Goal: Task Accomplishment & Management: Complete application form

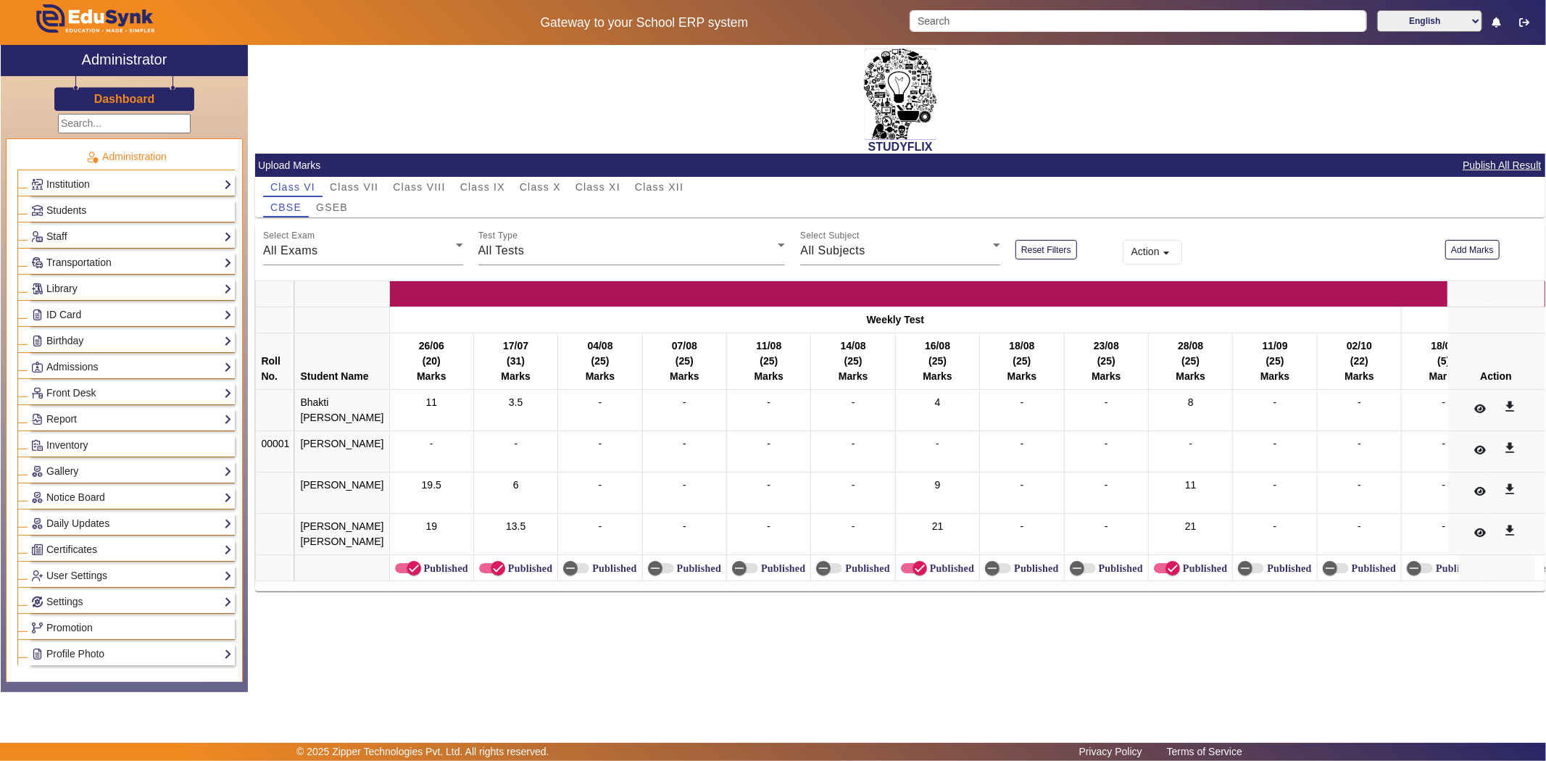
scroll to position [161, 0]
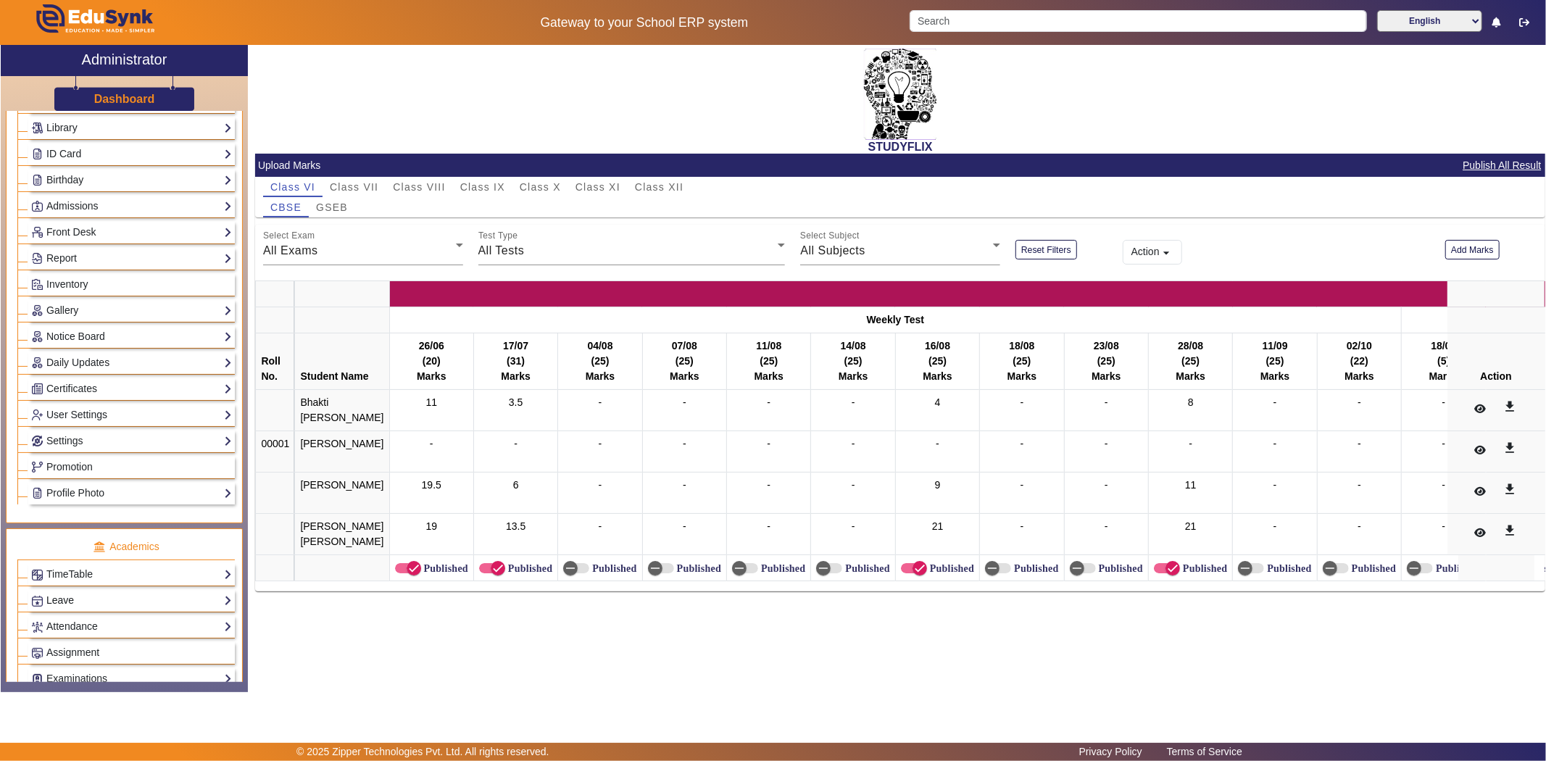
click at [59, 604] on link "Leave" at bounding box center [131, 600] width 201 height 17
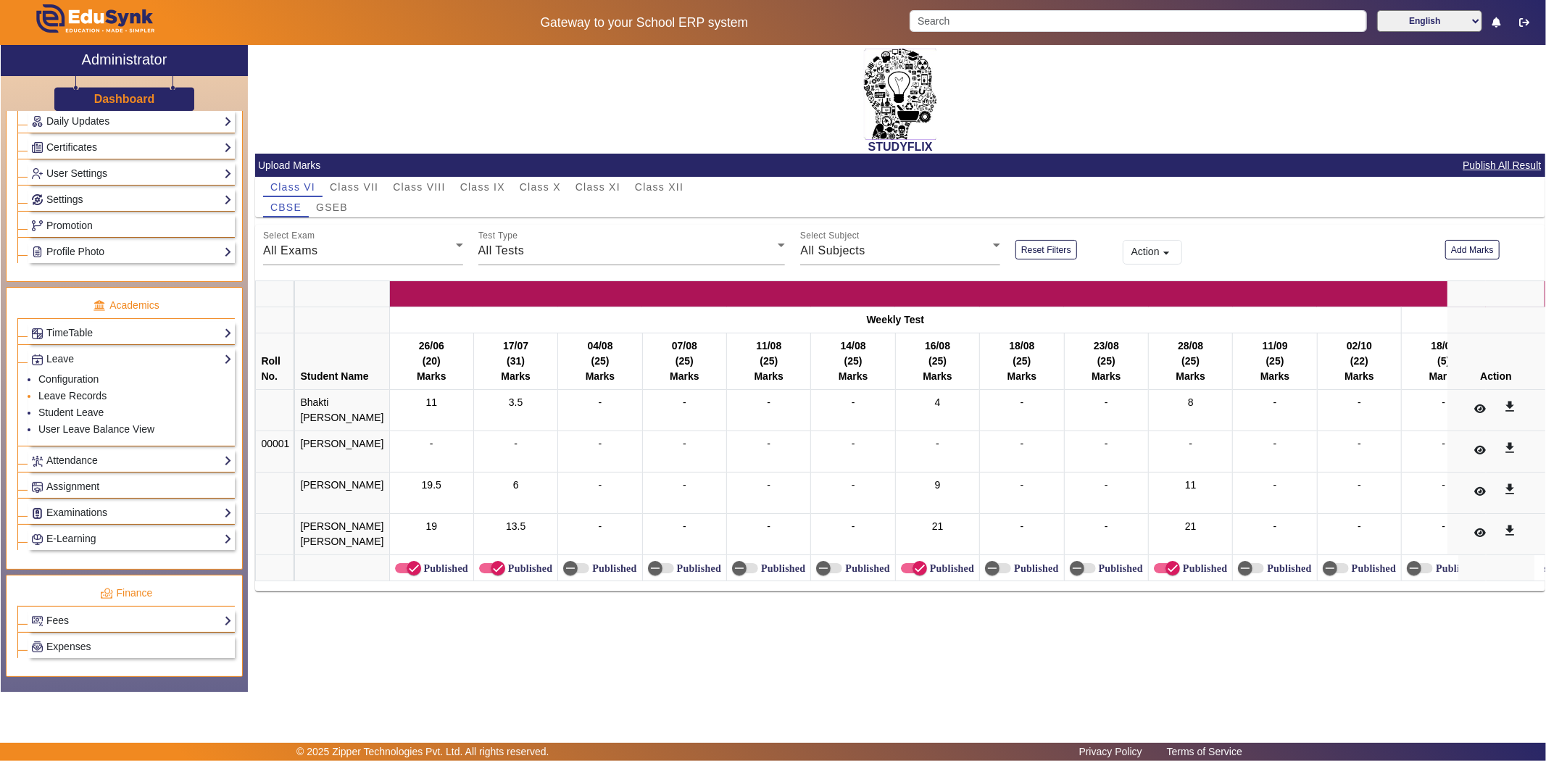
click at [62, 397] on link "Leave Records" at bounding box center [72, 396] width 68 height 12
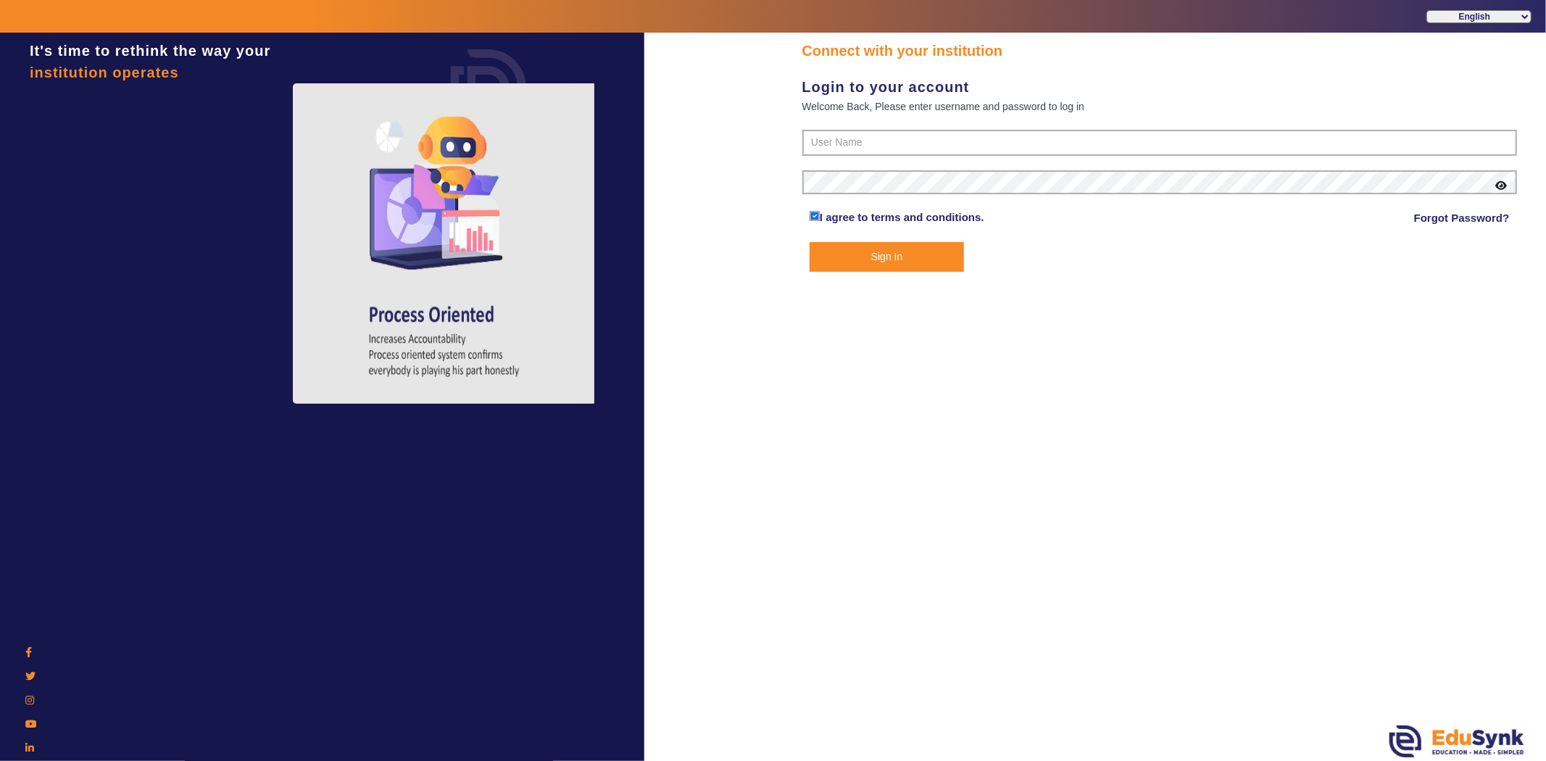
type input "6354922771"
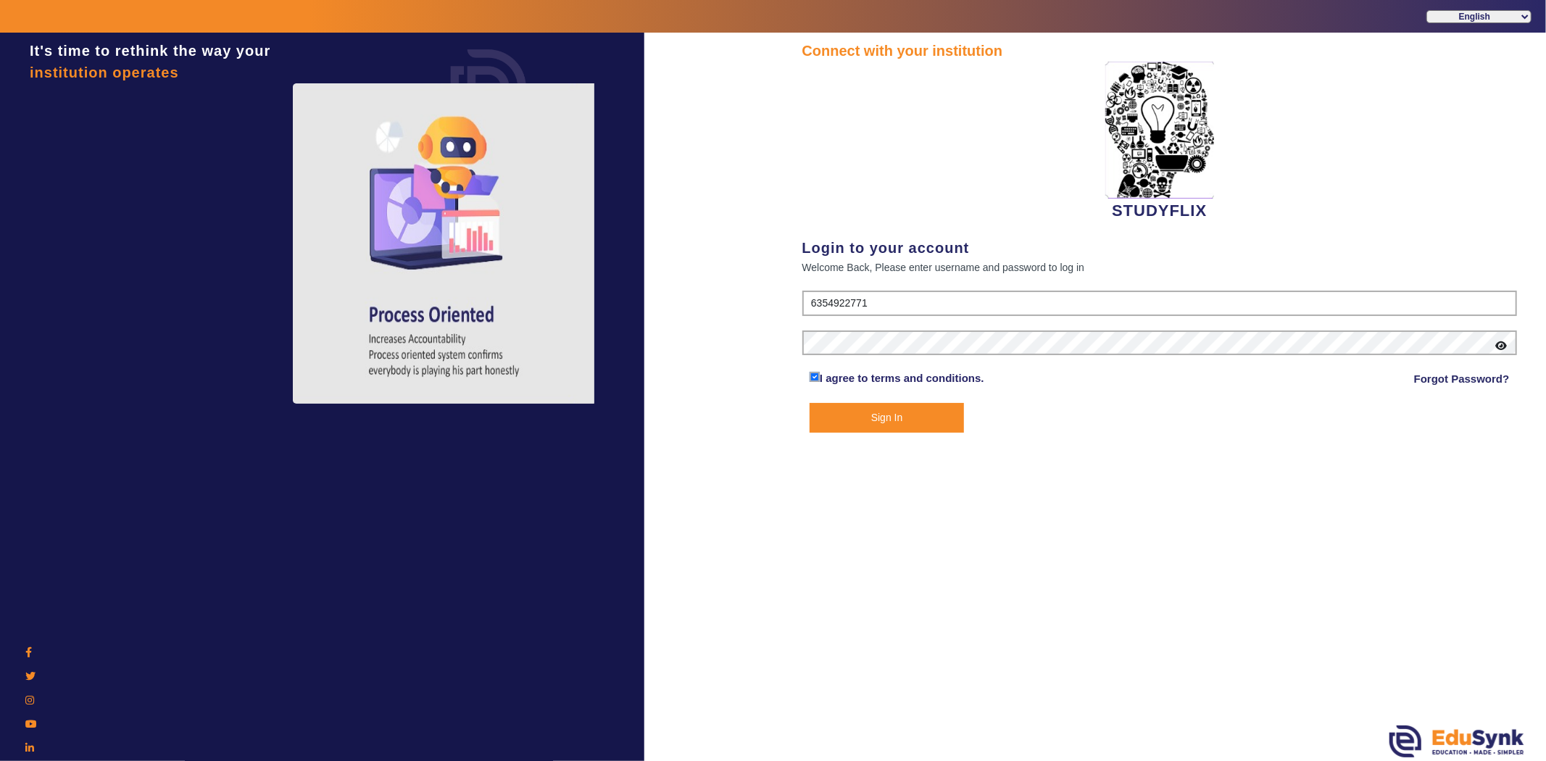
click at [873, 416] on button "Sign In" at bounding box center [887, 418] width 154 height 30
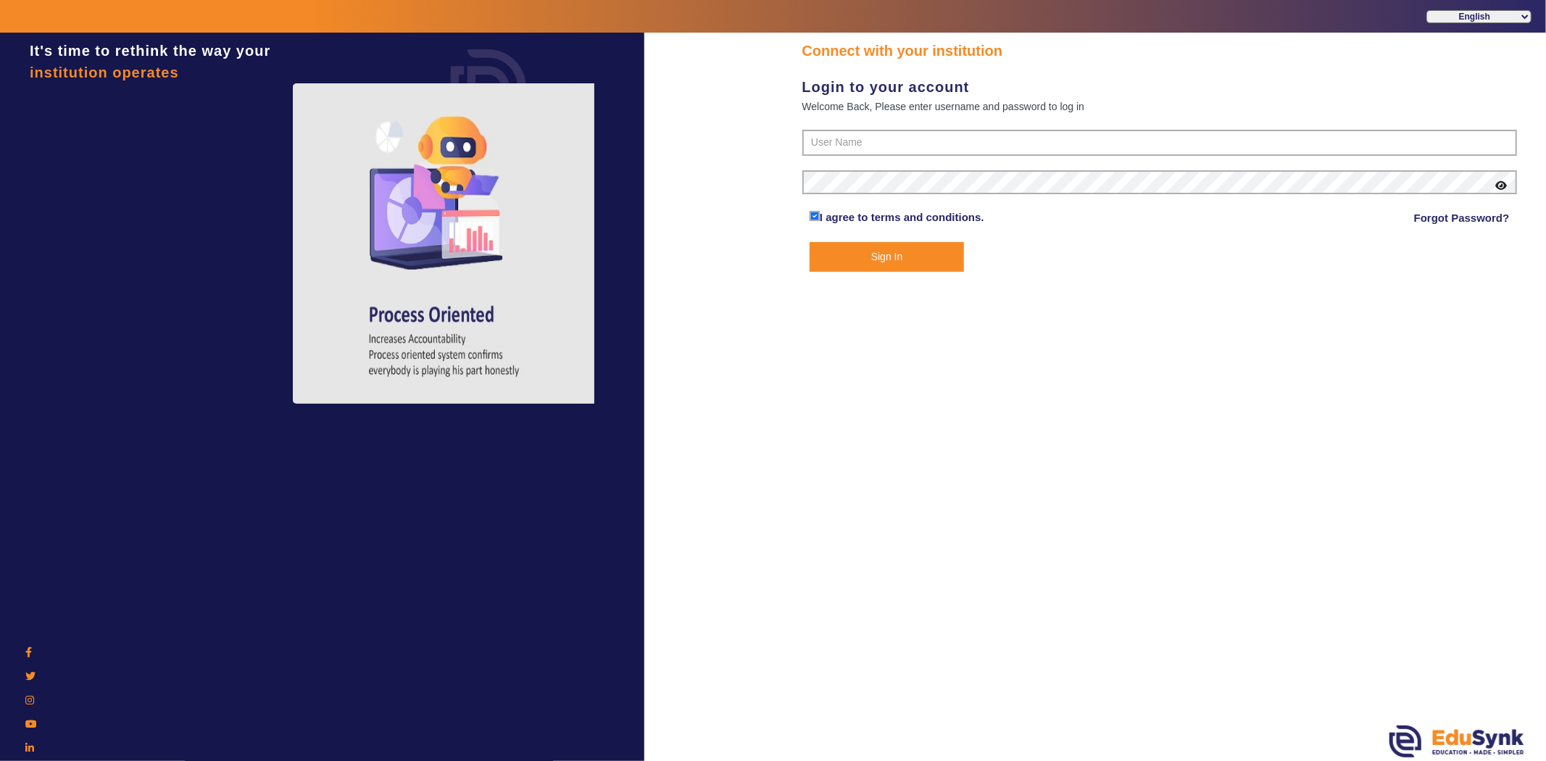
type input "6354922771"
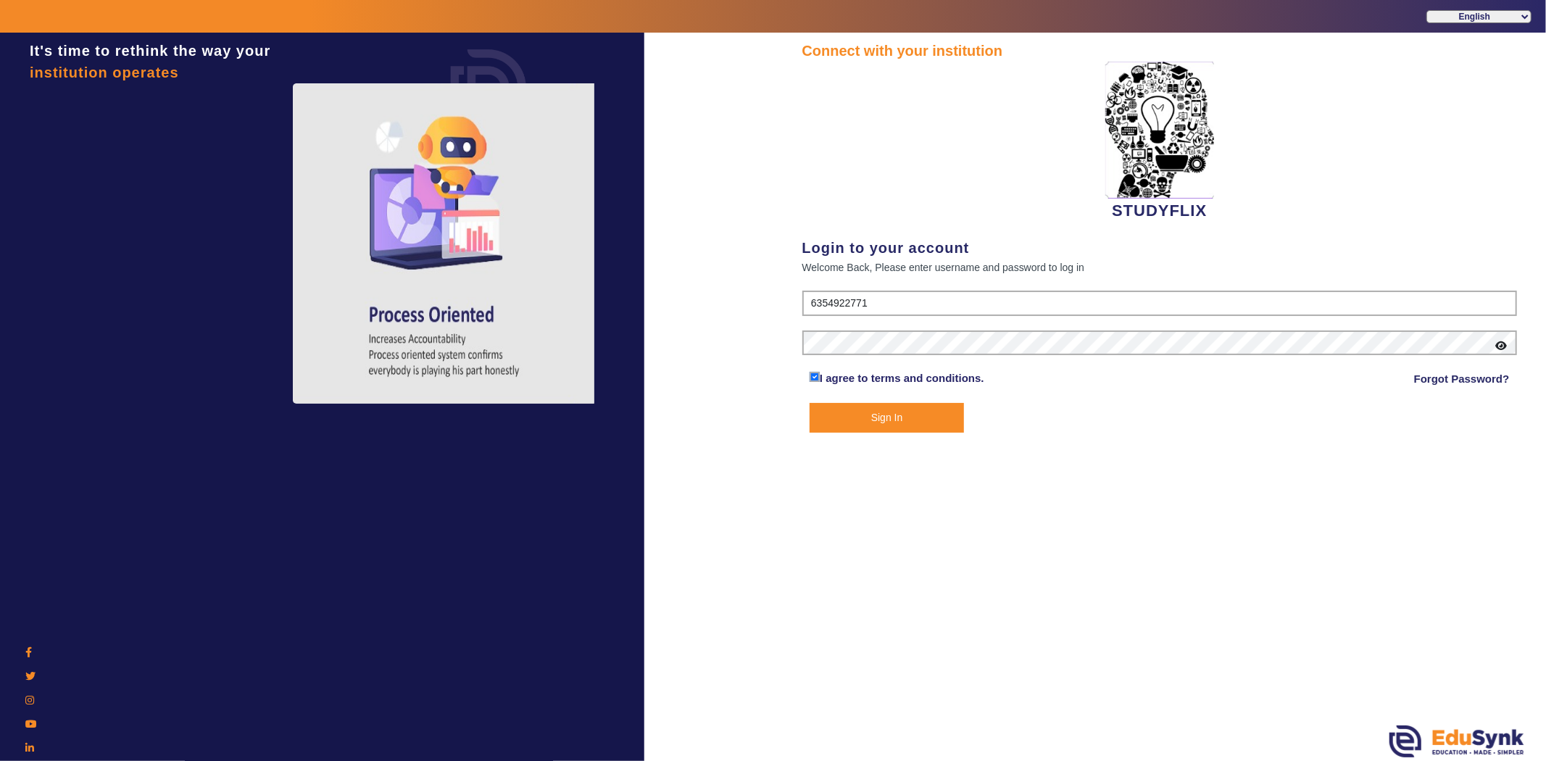
click at [873, 416] on button "Sign In" at bounding box center [887, 418] width 154 height 30
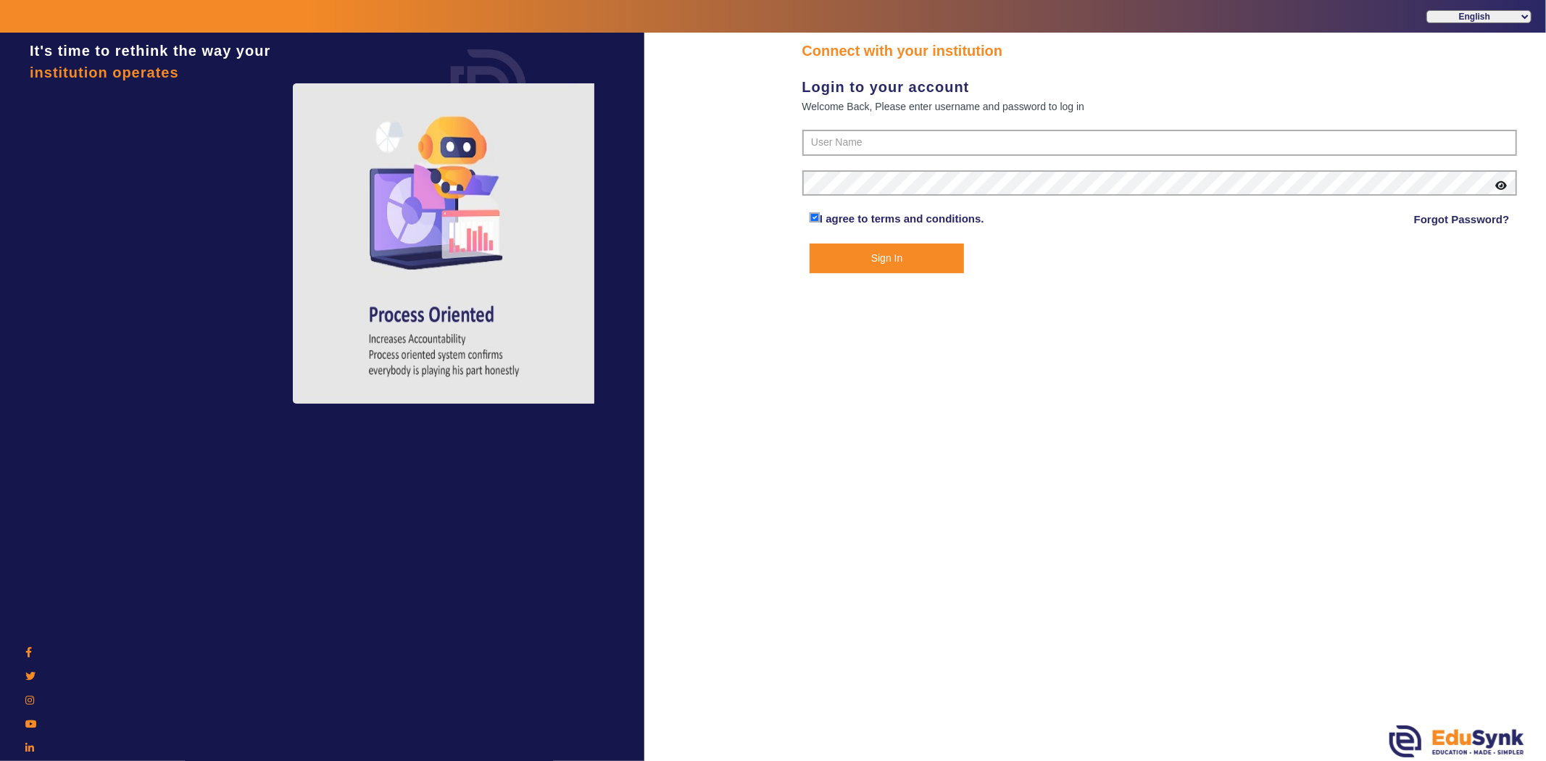
type input "6354922771"
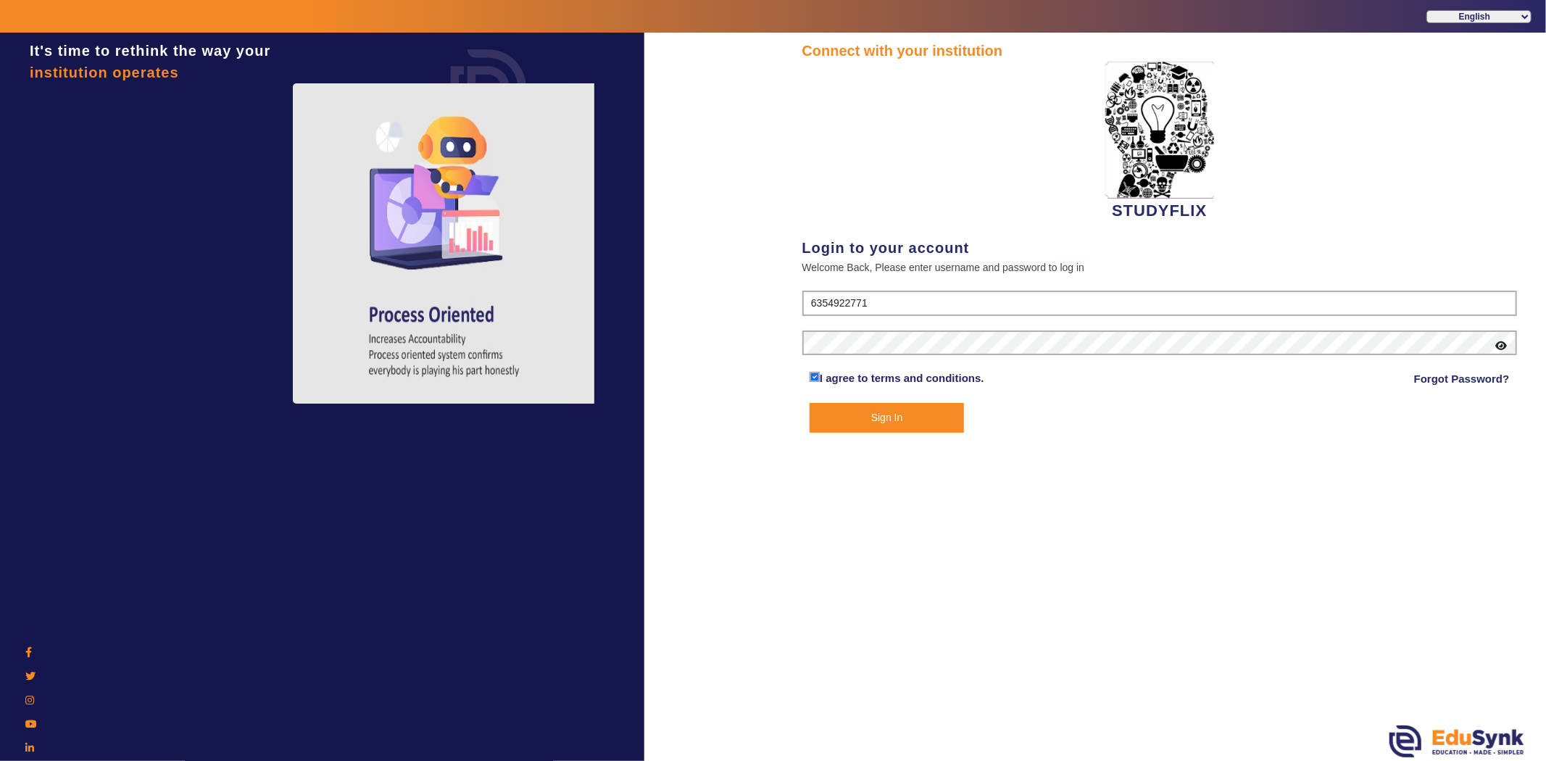
click at [873, 416] on button "Sign In" at bounding box center [887, 418] width 154 height 30
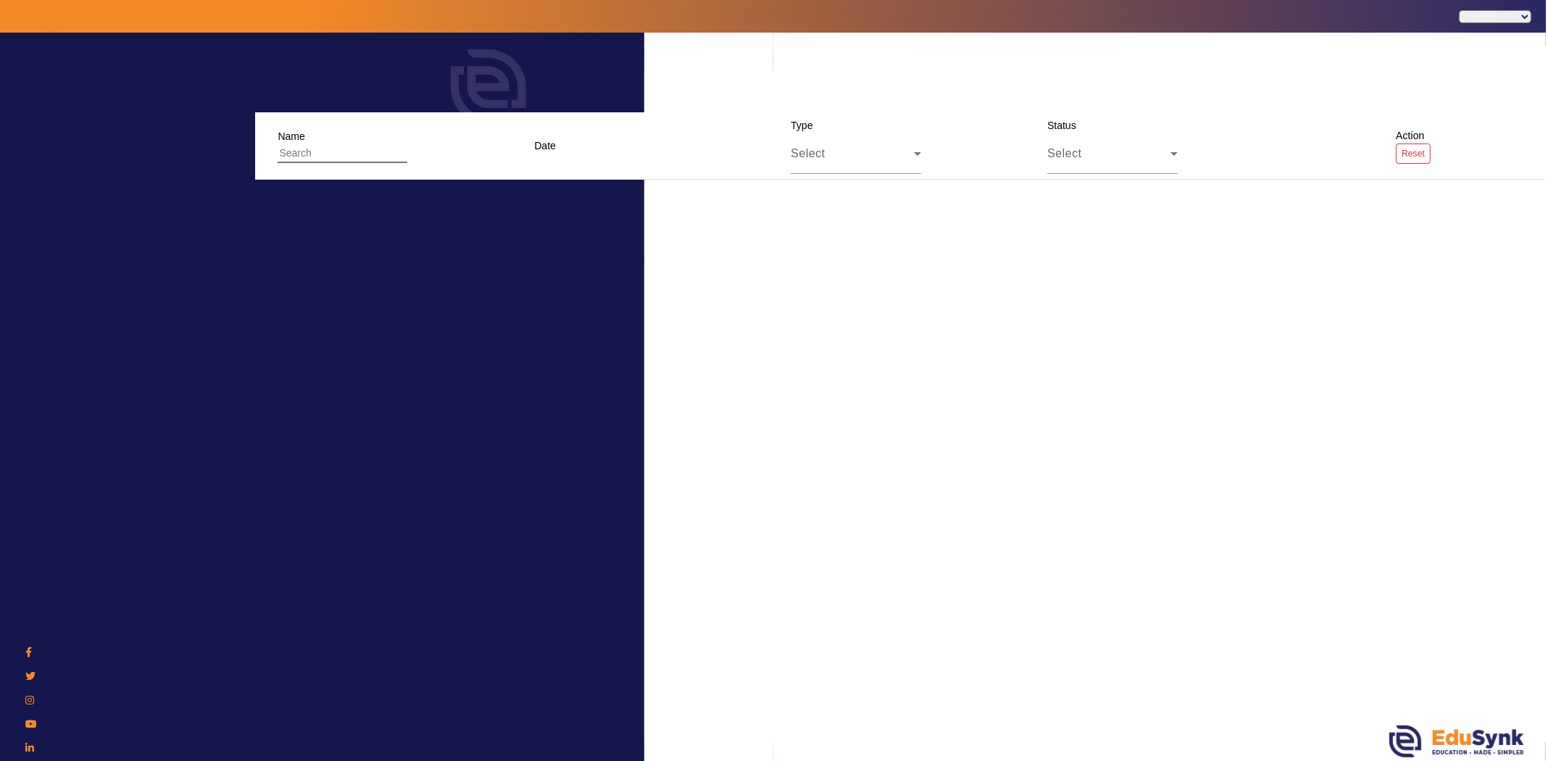
select select "en"
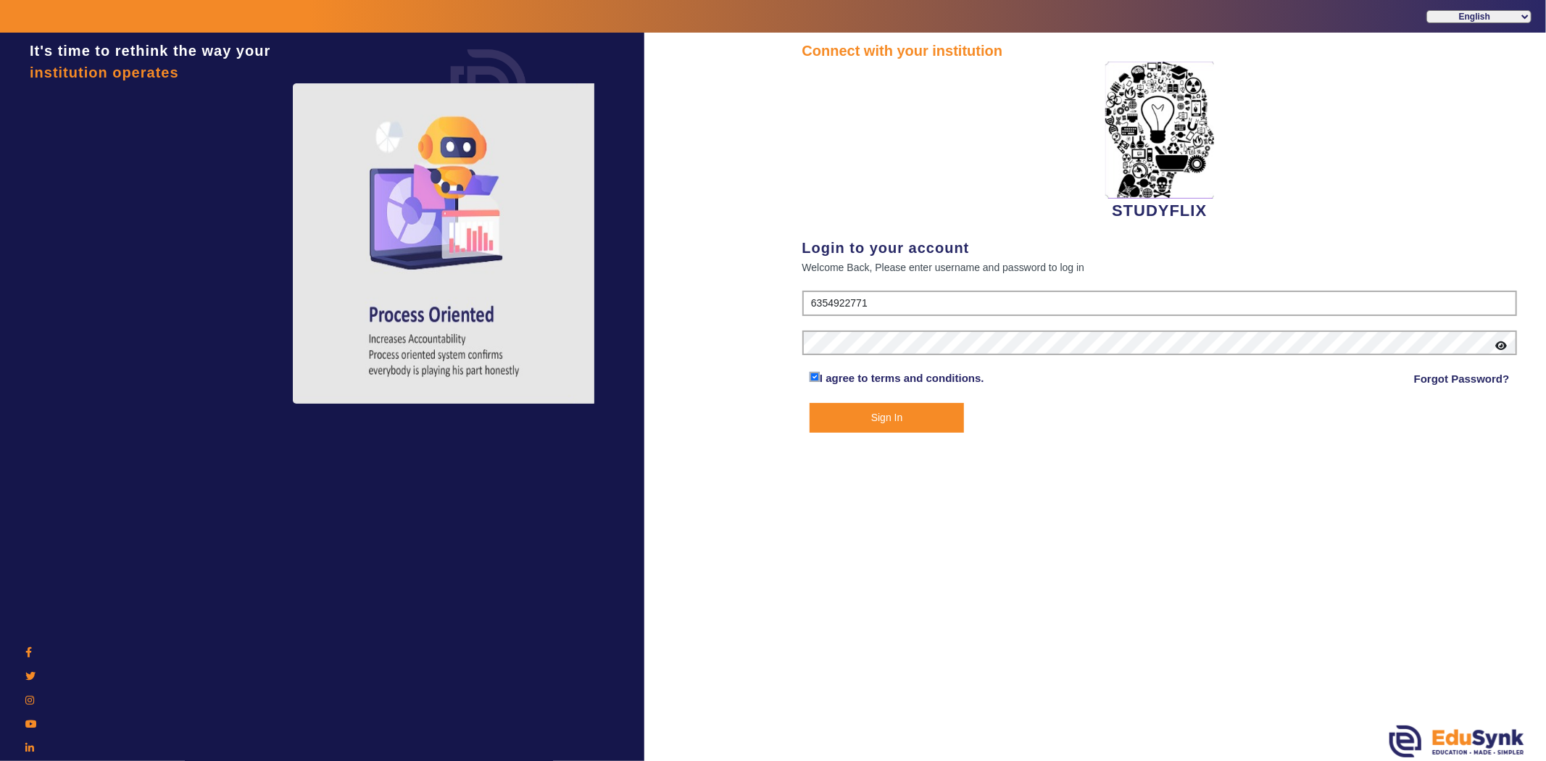
click at [873, 416] on button "Sign In" at bounding box center [887, 418] width 154 height 30
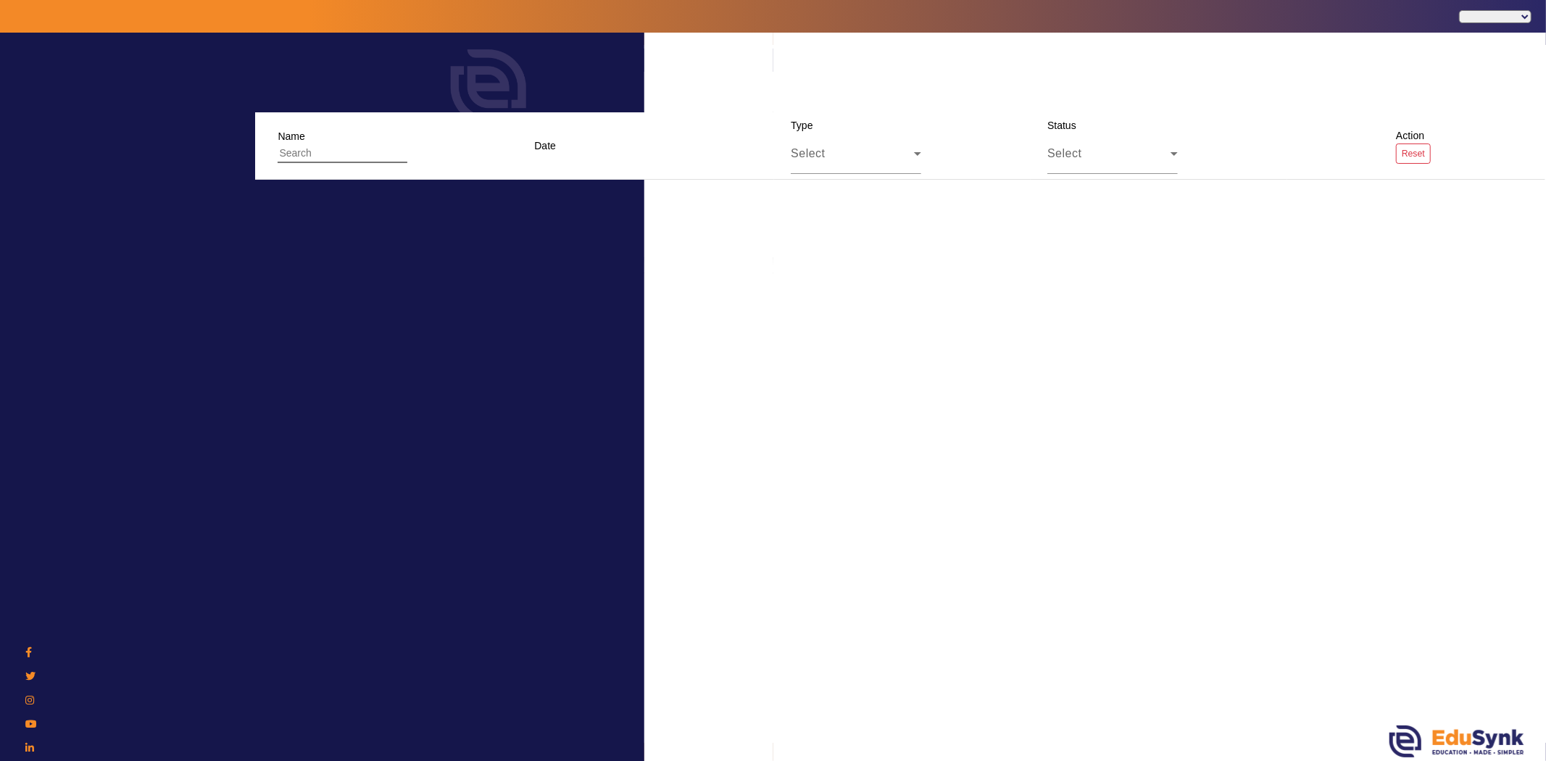
select select "en"
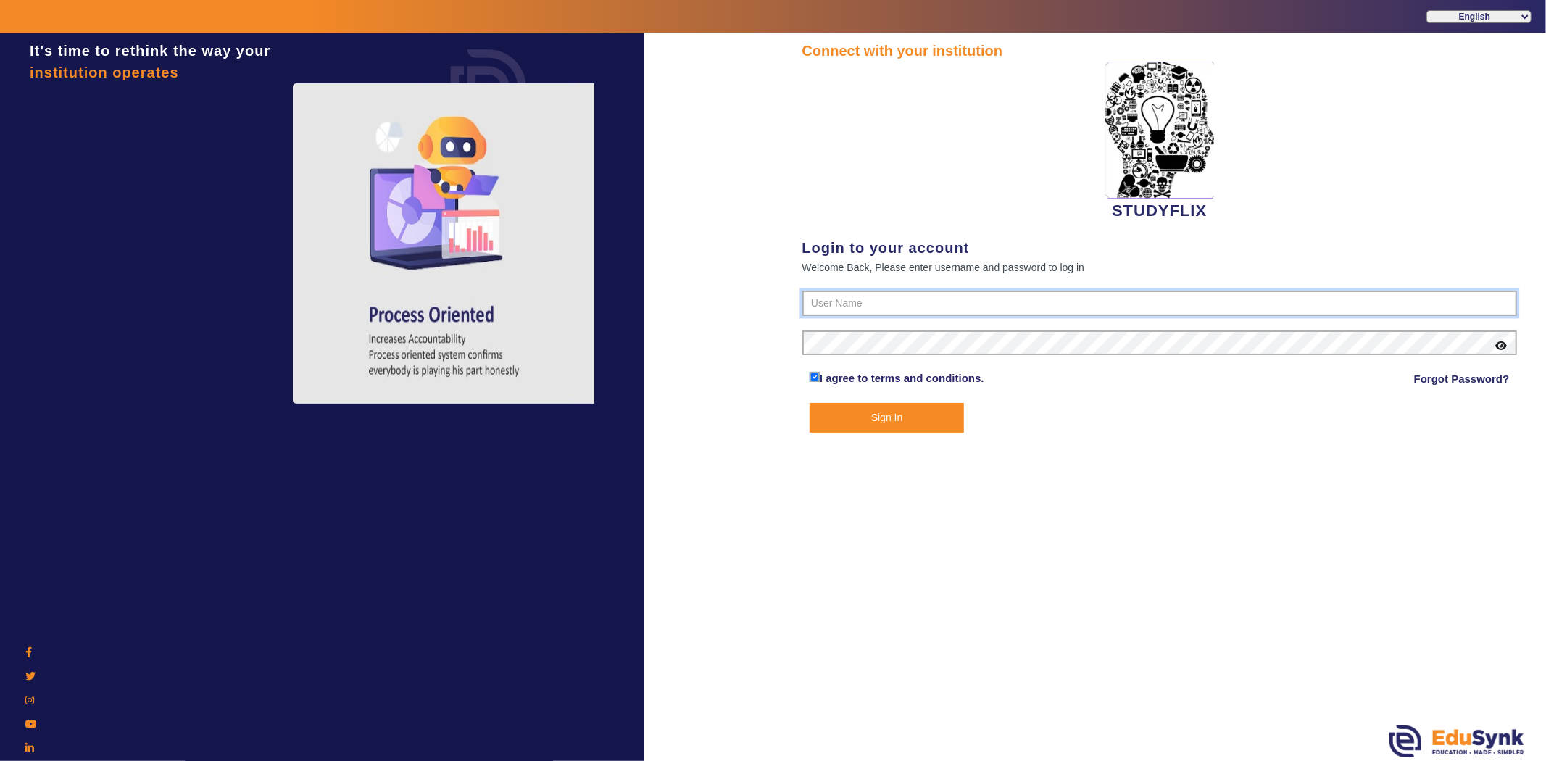
type input "6354922771"
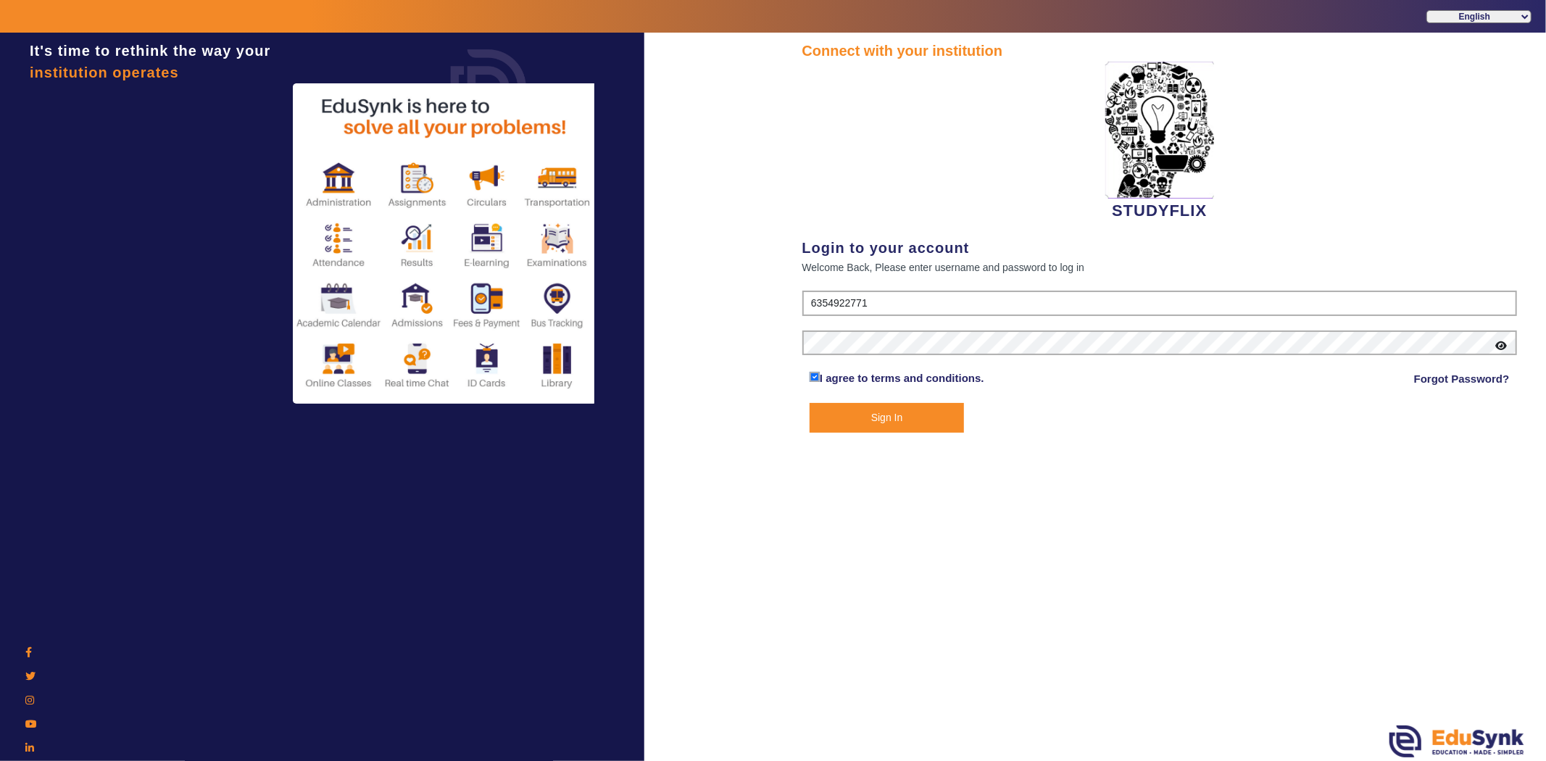
click at [845, 407] on button "Sign In" at bounding box center [887, 418] width 154 height 30
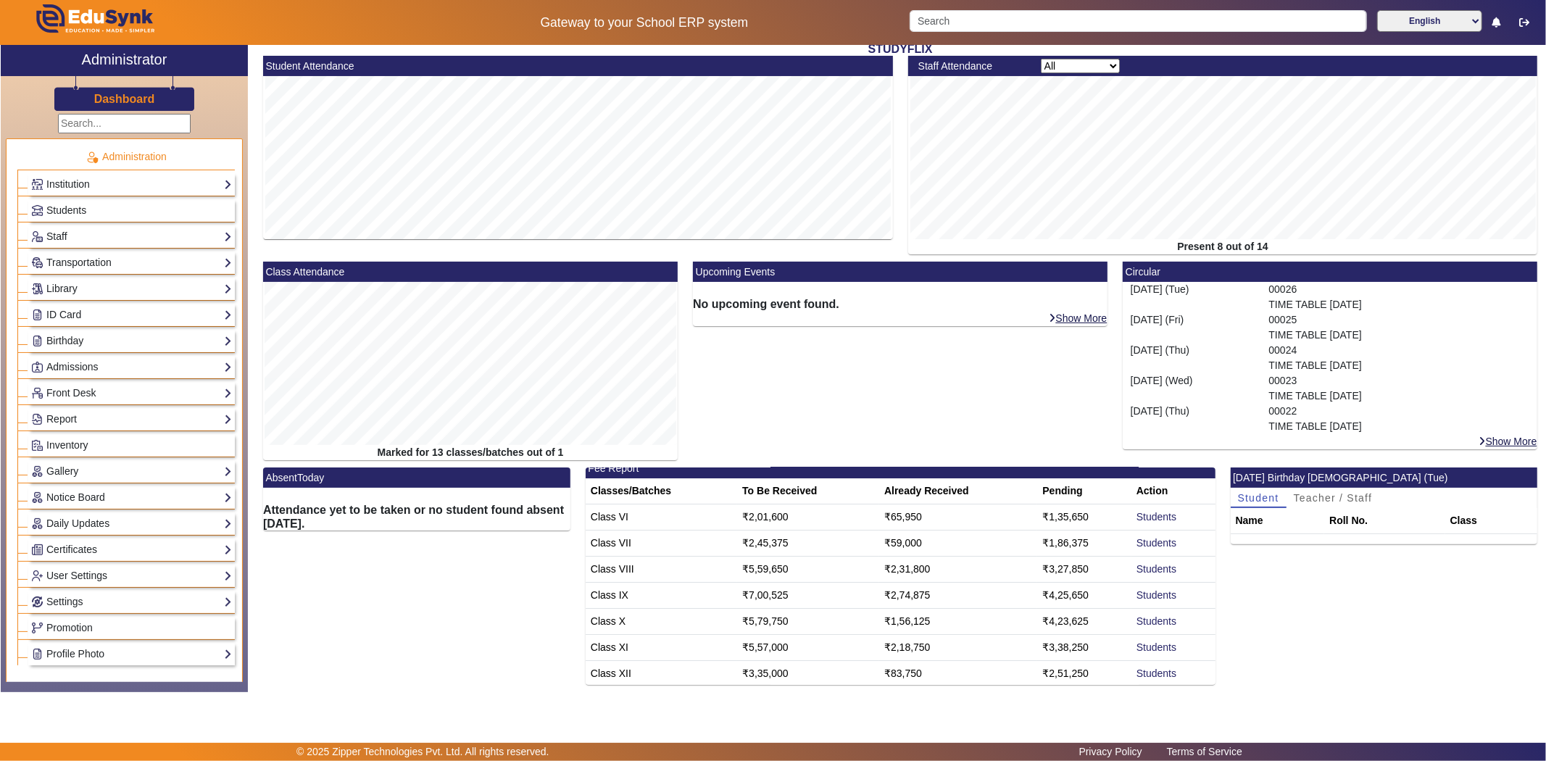
scroll to position [12, 0]
click at [1137, 509] on link "Students" at bounding box center [1157, 515] width 40 height 12
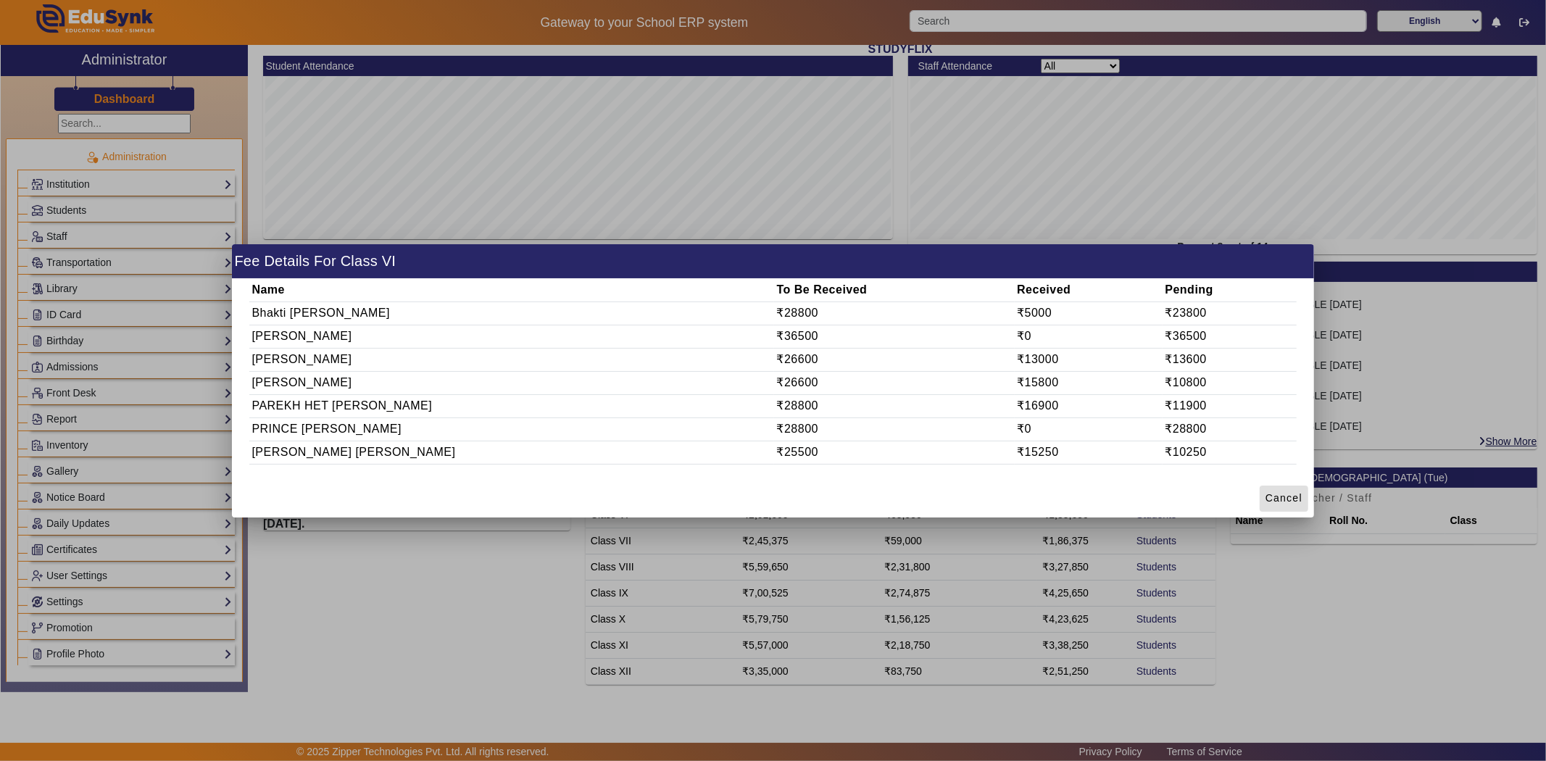
click at [1270, 499] on span "Cancel" at bounding box center [1284, 498] width 37 height 15
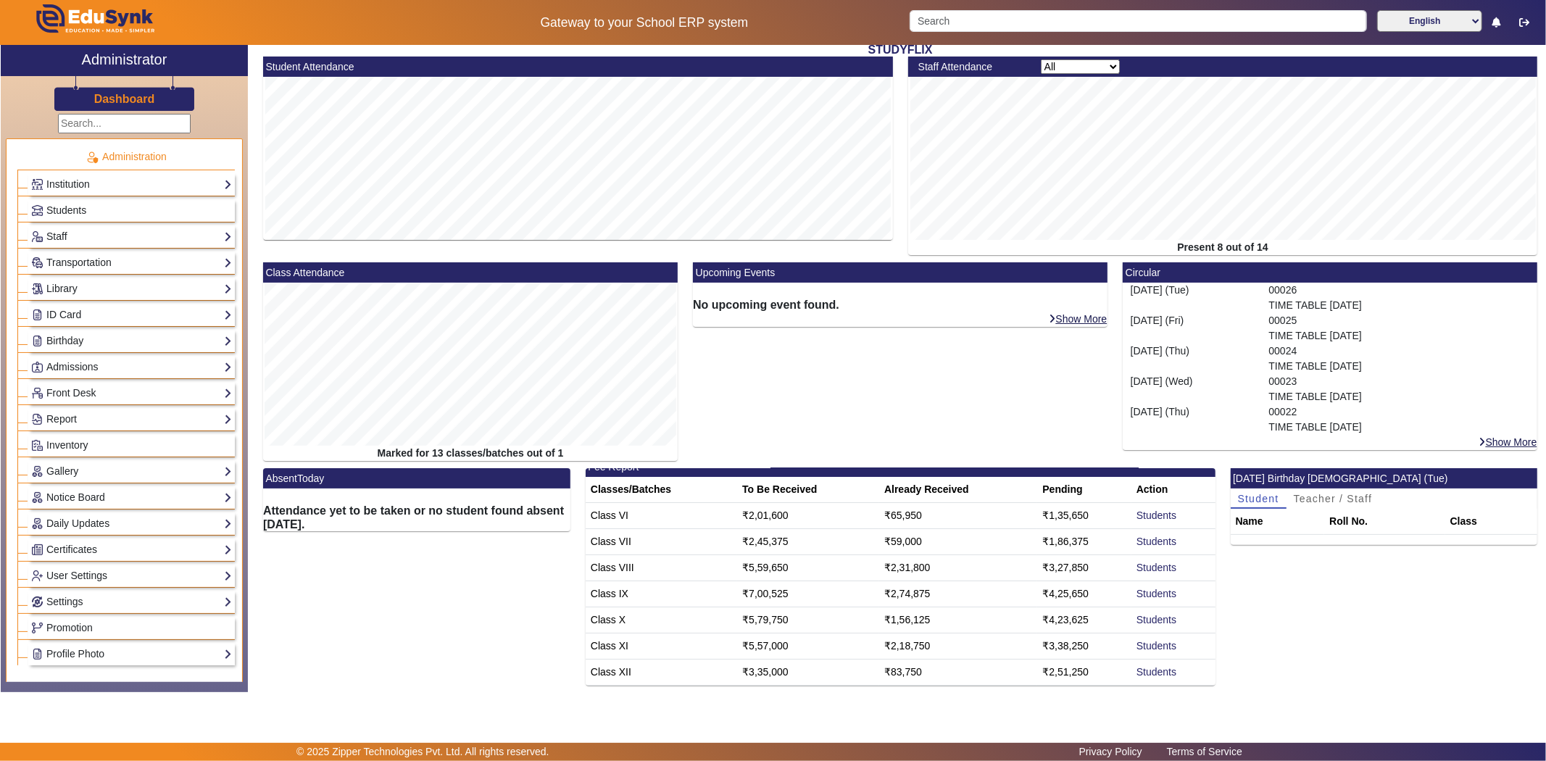
scroll to position [98, 0]
click at [95, 208] on link "Students" at bounding box center [131, 210] width 201 height 17
